Goal: Task Accomplishment & Management: Manage account settings

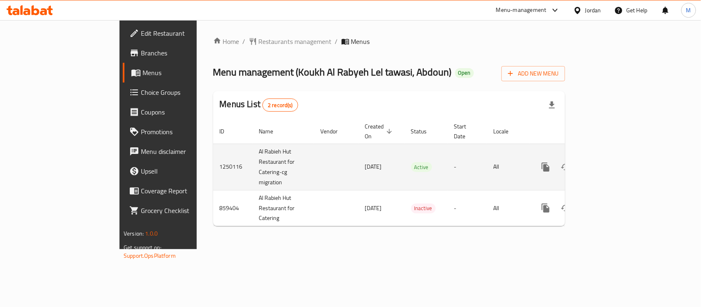
click at [610, 162] on icon "enhanced table" at bounding box center [605, 167] width 10 height 10
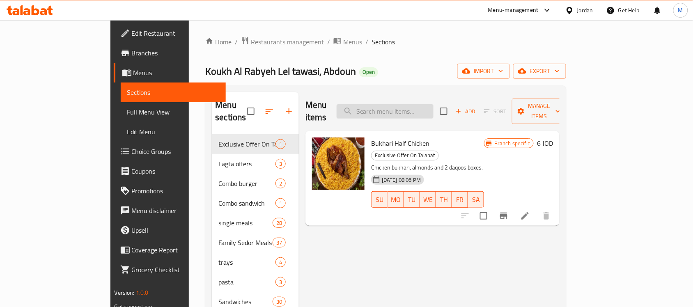
click at [416, 107] on input "search" at bounding box center [385, 111] width 97 height 14
paste input "يخني بازلاء مع جزر وبطاطا"
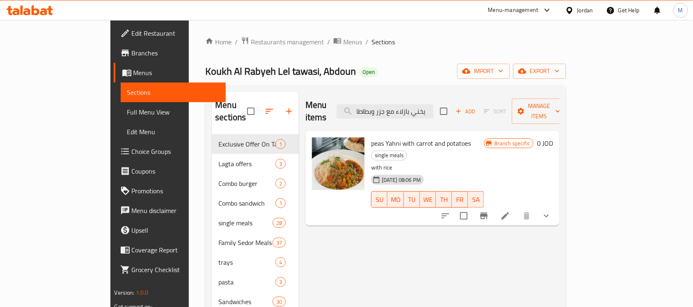
type input "يخني بازلاء مع جزر وبطاطا"
click at [510, 211] on icon at bounding box center [506, 216] width 10 height 10
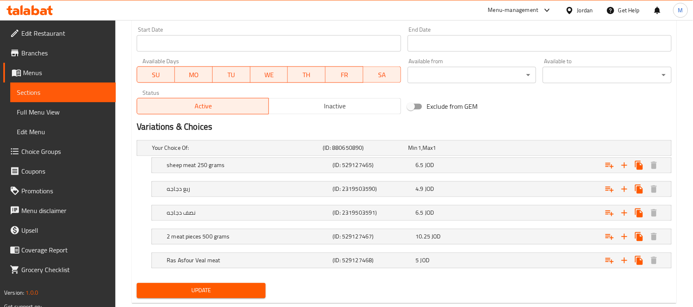
scroll to position [376, 0]
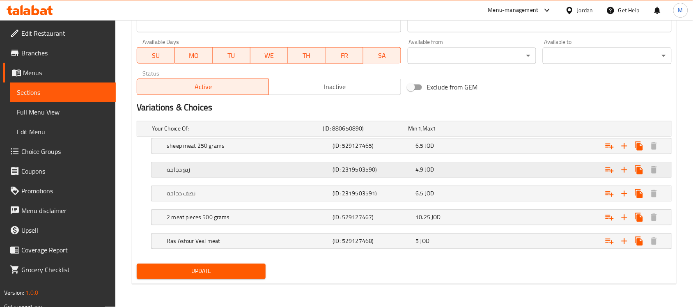
click at [300, 163] on div "ربع دجاجه (ID: 2319503590) 4.9 JOD" at bounding box center [414, 170] width 498 height 18
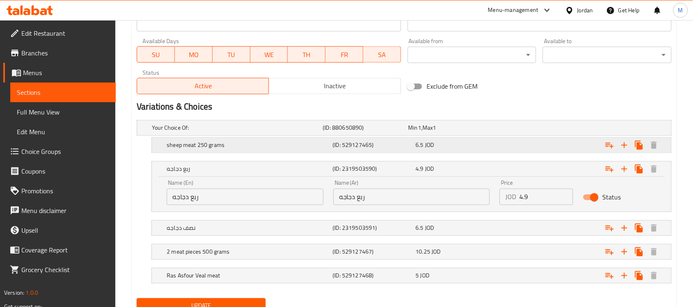
click at [174, 146] on h5 "sheep meat 250 grams" at bounding box center [248, 145] width 163 height 8
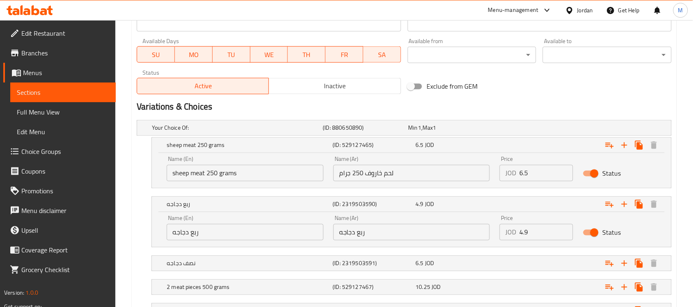
click at [200, 177] on input "sheep meat 250 grams" at bounding box center [245, 173] width 157 height 16
type input "Sheep Meat 250 Grams"
click at [191, 237] on input "ربع دجاجه" at bounding box center [245, 232] width 157 height 16
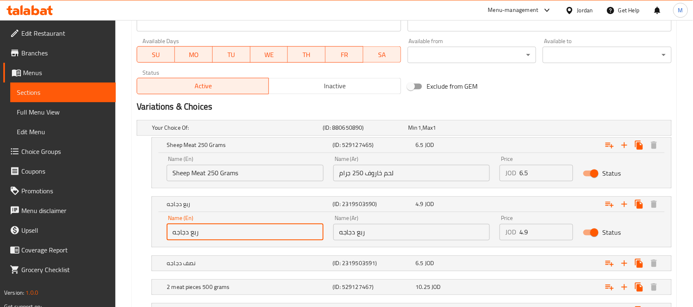
click at [191, 237] on input "ربع دجاجه" at bounding box center [245, 232] width 157 height 16
click at [189, 232] on input "1/2 kilo" at bounding box center [245, 232] width 157 height 16
click at [179, 236] on input "1/2 chicken" at bounding box center [245, 232] width 157 height 16
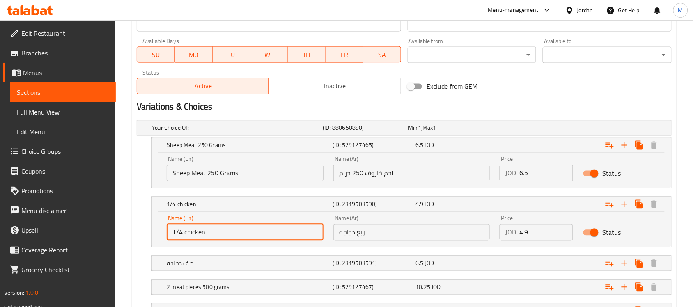
click at [224, 235] on input "1/4 chicken" at bounding box center [245, 232] width 157 height 16
click at [186, 233] on input "1/4 chicken" at bounding box center [245, 232] width 157 height 16
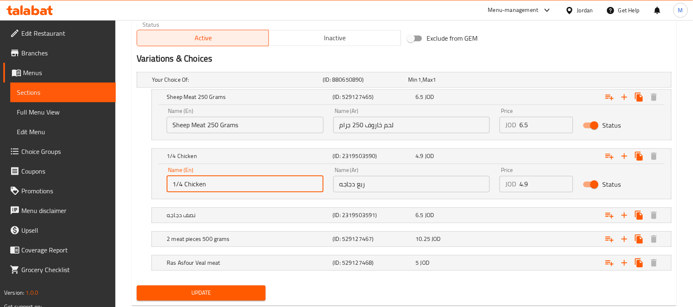
scroll to position [446, 0]
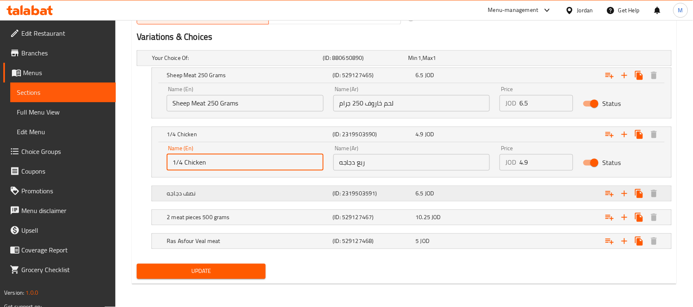
type input "1/4 Chicken"
click at [242, 198] on div "نصف دجاجه" at bounding box center [248, 193] width 166 height 11
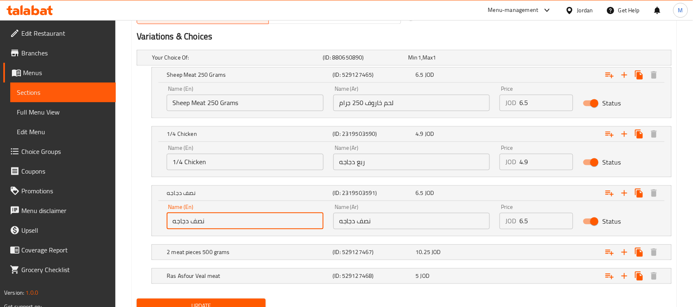
click at [210, 221] on input "نصف دجاجه" at bounding box center [245, 221] width 157 height 16
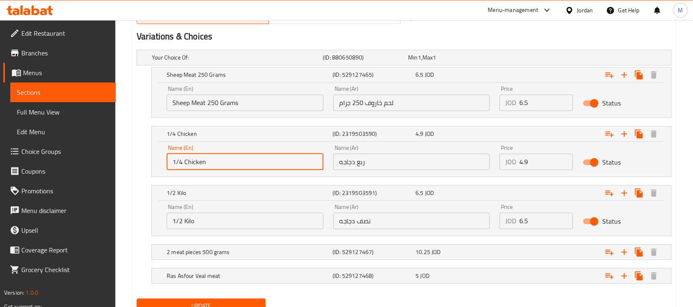
click at [193, 161] on input "1/4 Chicken" at bounding box center [245, 162] width 157 height 16
click at [190, 222] on input "1/2 Kilo" at bounding box center [245, 221] width 157 height 16
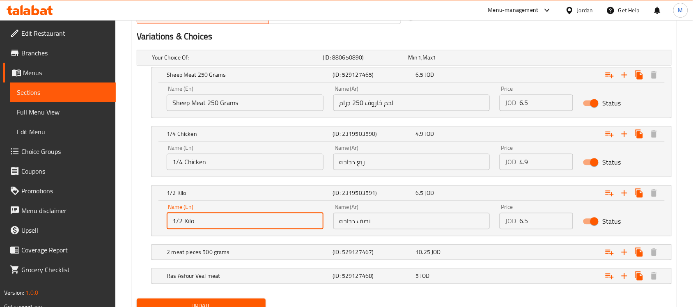
click at [190, 222] on input "1/2 Kilo" at bounding box center [245, 221] width 157 height 16
paste input "Chicken"
type input "1/2 Chicken"
click at [223, 248] on h5 "2 meat pieces 500 grams" at bounding box center [248, 252] width 163 height 8
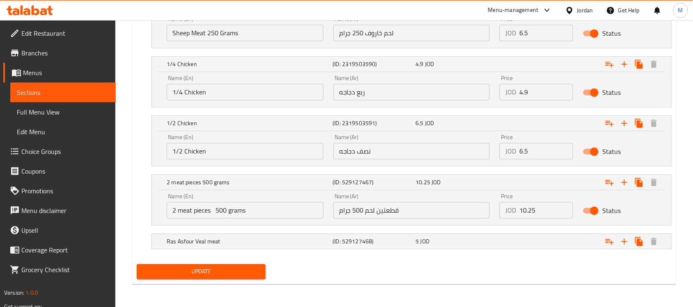
scroll to position [517, 0]
click at [217, 212] on input "2 meat pieces 500 grams" at bounding box center [245, 210] width 157 height 16
click at [215, 212] on input "2 meat pieces 500 grams" at bounding box center [245, 210] width 157 height 16
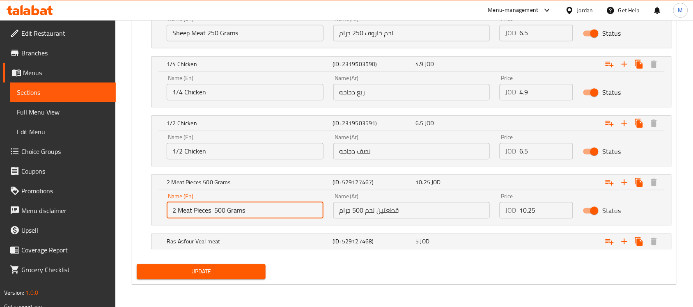
click at [267, 210] on input "2 Meat Pieces 500 Grams" at bounding box center [245, 210] width 157 height 16
click at [214, 214] on input "2 Meat Pieces 500 Grams" at bounding box center [245, 210] width 157 height 16
type input "2 Meat Pieces 500 Grams"
click at [227, 241] on h5 "Ras Asfour Veal meat" at bounding box center [248, 241] width 163 height 8
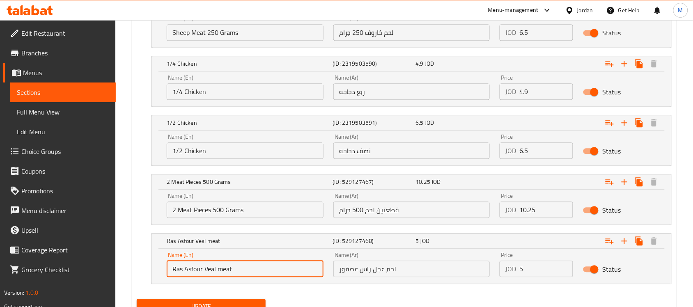
click at [229, 264] on input "Ras Asfour Veal meat" at bounding box center [245, 269] width 157 height 16
click at [276, 267] on input "ras Asfour Veal Meat" at bounding box center [245, 269] width 157 height 16
click at [177, 271] on input "ras Asfour Veal Meat" at bounding box center [245, 269] width 157 height 16
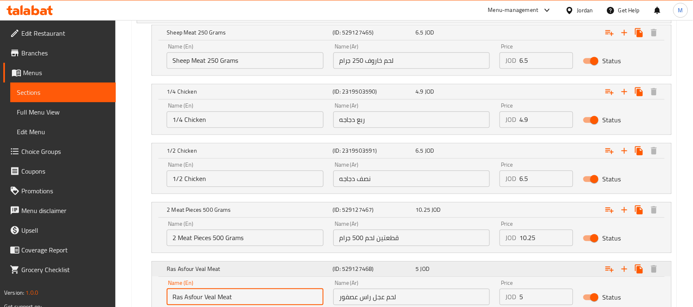
scroll to position [465, 0]
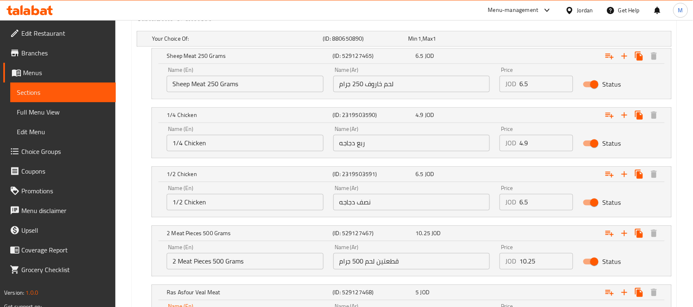
type input "Ras Asfour Veal Meat"
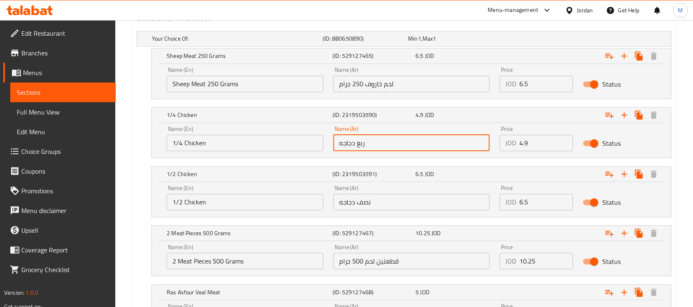
click at [358, 144] on input "ربع دجاجه" at bounding box center [411, 143] width 157 height 16
click at [363, 145] on input "ربع دجاجه" at bounding box center [411, 143] width 157 height 16
type input "1/4 دجاجه"
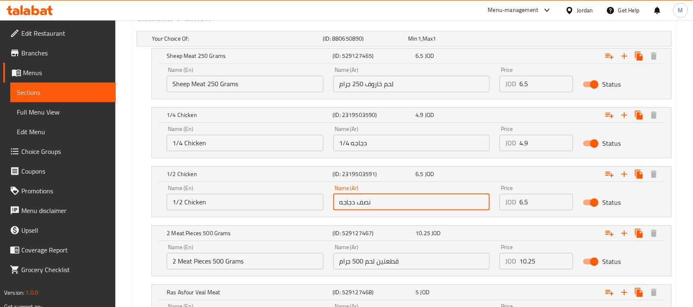
click at [365, 206] on input "نصف دجاجه" at bounding box center [411, 202] width 157 height 16
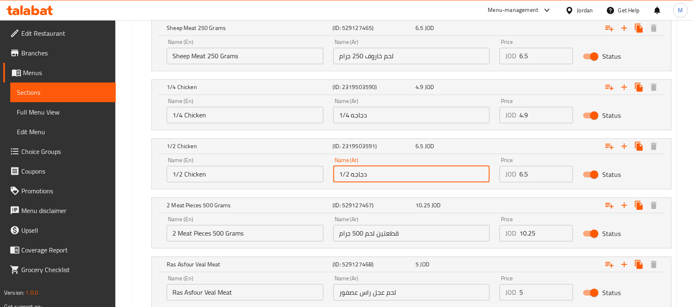
scroll to position [552, 0]
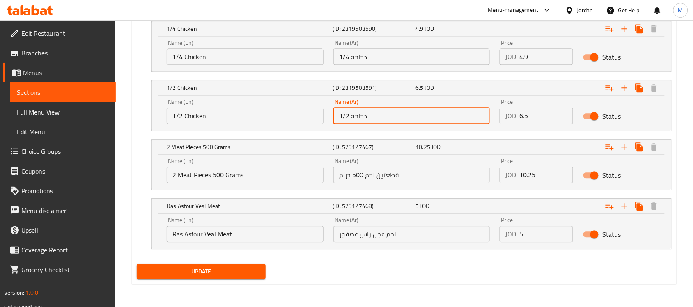
type input "1/2 دجاجه"
click at [248, 272] on span "Update" at bounding box center [201, 271] width 116 height 10
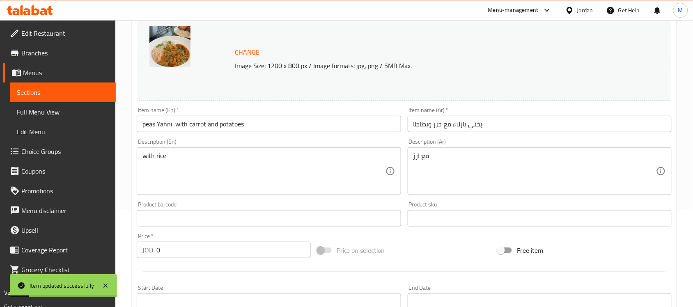
scroll to position [0, 0]
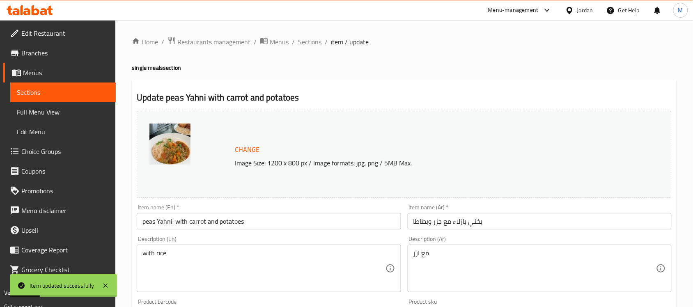
click at [156, 223] on input "peas Yahni with carrot and potatoes" at bounding box center [269, 221] width 264 height 16
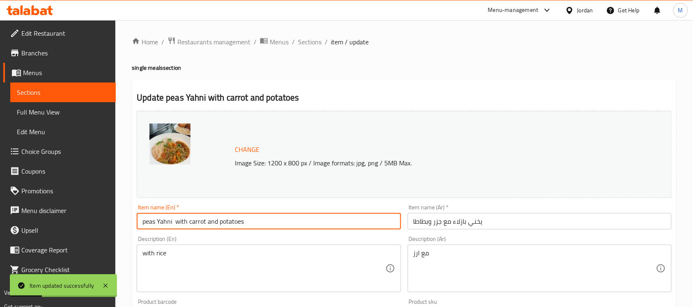
click at [156, 223] on input "peas Yahni with carrot and potatoes" at bounding box center [269, 221] width 264 height 16
type input "[PERSON_NAME] with Carrot and Potatoes"
click at [270, 227] on input "[PERSON_NAME] with Carrot and Potatoes" at bounding box center [269, 221] width 264 height 16
click at [266, 225] on input "[PERSON_NAME] with Carrot and Potatoes" at bounding box center [269, 221] width 264 height 16
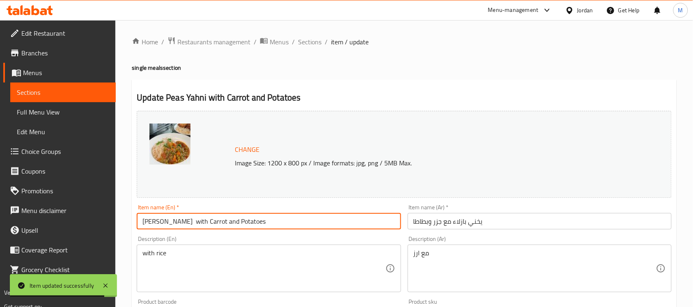
click at [266, 225] on input "[PERSON_NAME] with Carrot and Potatoes" at bounding box center [269, 221] width 264 height 16
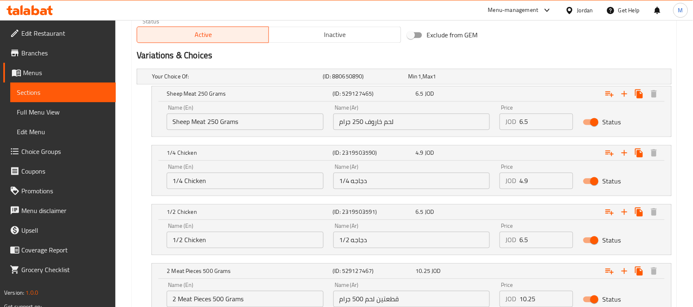
scroll to position [552, 0]
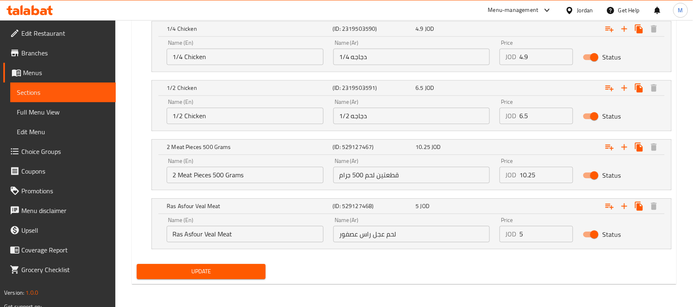
click at [253, 276] on span "Update" at bounding box center [201, 271] width 116 height 10
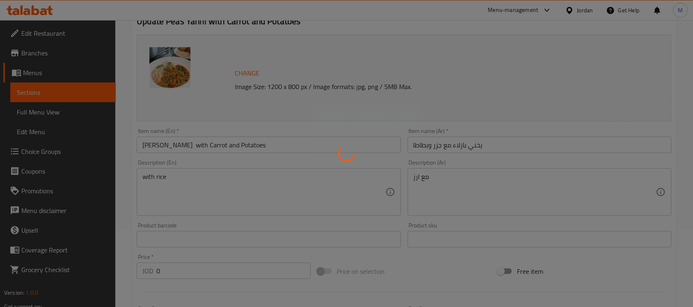
scroll to position [0, 0]
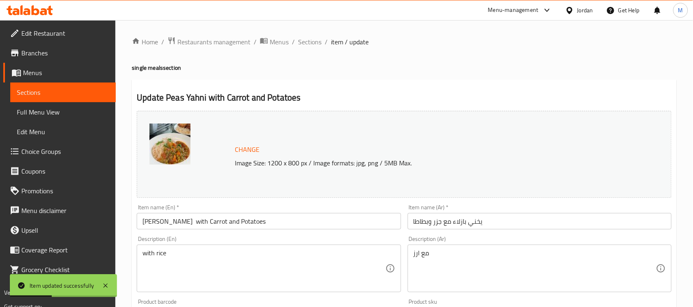
click at [29, 112] on span "Full Menu View" at bounding box center [63, 112] width 92 height 10
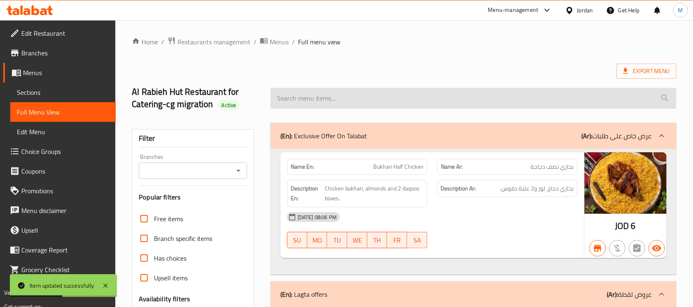
click at [354, 97] on input "search" at bounding box center [474, 98] width 406 height 21
paste input "[PERSON_NAME] with Carrot and Potatoes"
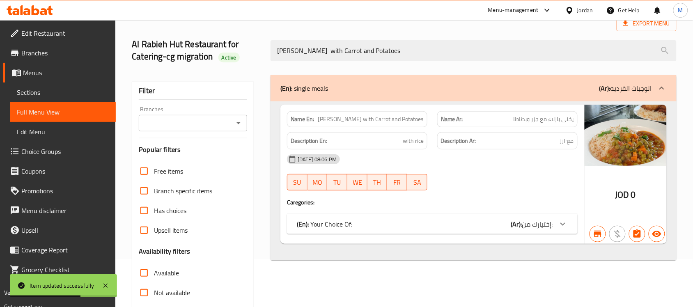
scroll to position [103, 0]
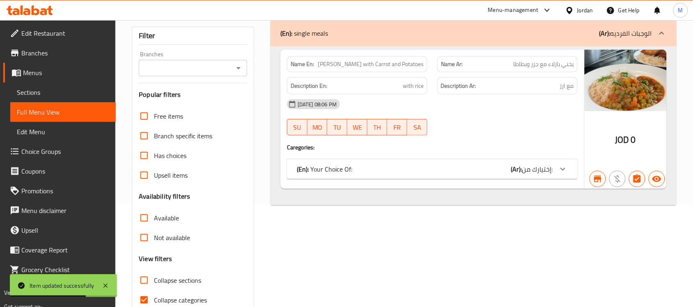
type input "[PERSON_NAME] with Carrot and Potatoes"
click at [567, 171] on icon at bounding box center [563, 169] width 10 height 10
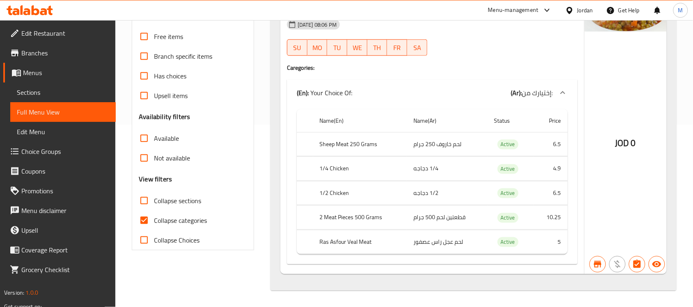
scroll to position [0, 0]
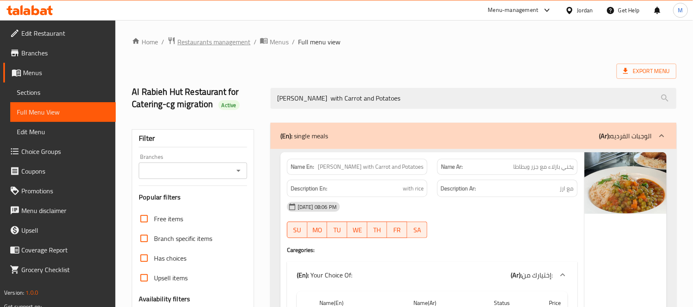
click at [235, 44] on span "Restaurants management" at bounding box center [213, 42] width 73 height 10
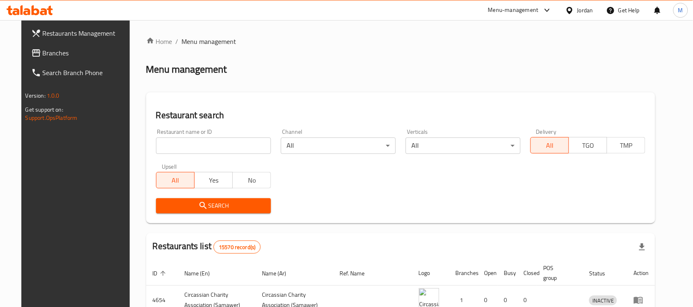
click at [156, 151] on input "search" at bounding box center [213, 146] width 115 height 16
paste input "670003"
type input "670003"
click button "Search" at bounding box center [213, 205] width 115 height 15
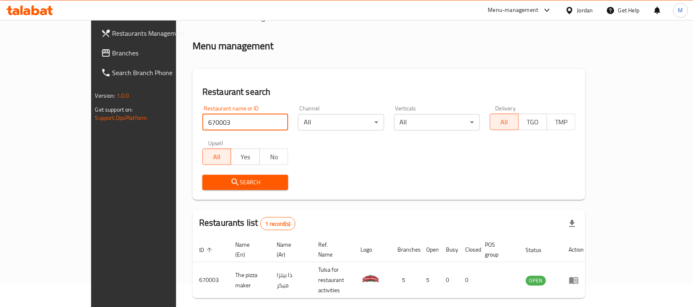
scroll to position [43, 0]
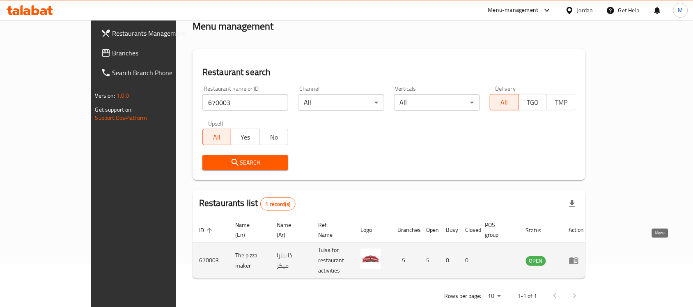
click at [579, 257] on icon "enhanced table" at bounding box center [574, 260] width 9 height 7
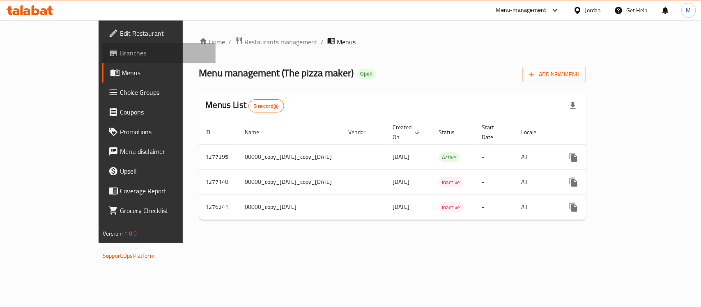
click at [120, 52] on span "Branches" at bounding box center [164, 53] width 89 height 10
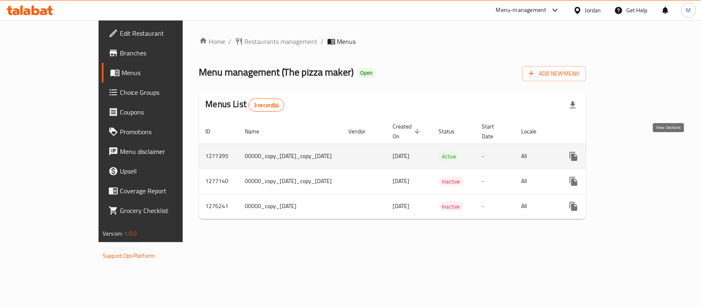
click at [643, 147] on link "enhanced table" at bounding box center [633, 157] width 20 height 20
